Goal: Find specific page/section: Find specific page/section

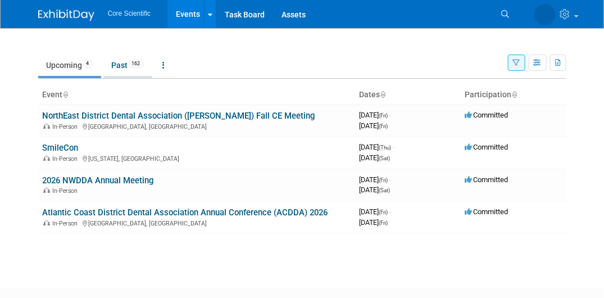
click at [119, 64] on link "Past 162" at bounding box center [127, 64] width 49 height 21
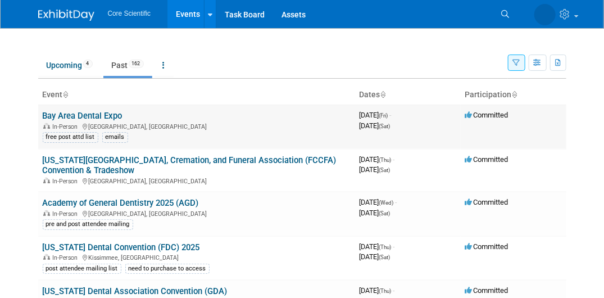
drag, startPoint x: 38, startPoint y: 108, endPoint x: 124, endPoint y: 112, distance: 86.6
click at [124, 112] on td "Bay Area Dental Expo In-Person [GEOGRAPHIC_DATA], [GEOGRAPHIC_DATA] free post a…" at bounding box center [196, 126] width 317 height 44
copy link "Bay Area Dental Expo"
